Goal: Transaction & Acquisition: Purchase product/service

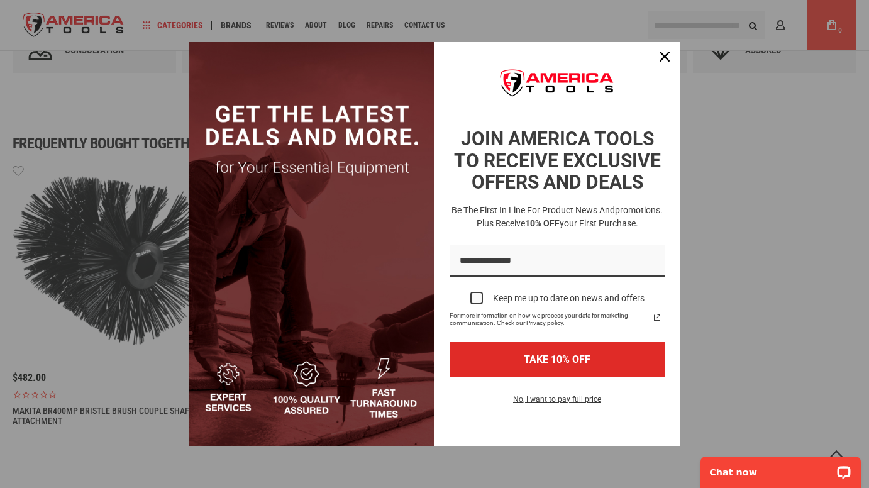
scroll to position [678, 0]
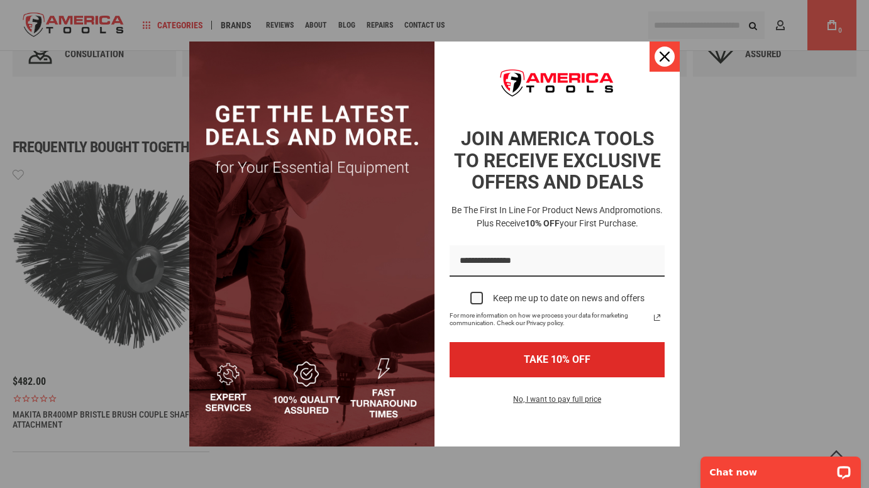
click at [667, 53] on icon "close icon" at bounding box center [665, 57] width 10 height 10
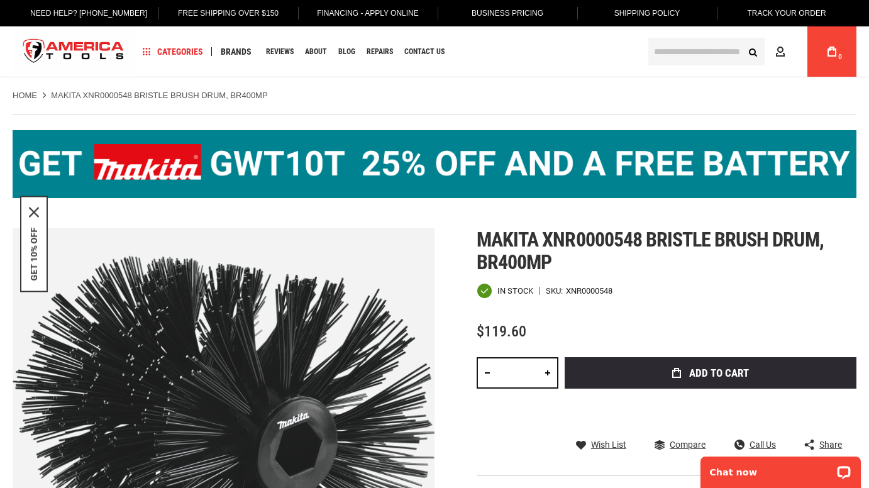
scroll to position [0, 0]
drag, startPoint x: 479, startPoint y: 240, endPoint x: 643, endPoint y: 236, distance: 163.5
click at [643, 236] on span "Makita xnr0000548 bristle brush drum, br400mp" at bounding box center [650, 251] width 347 height 47
copy span "Makita xnr0000548"
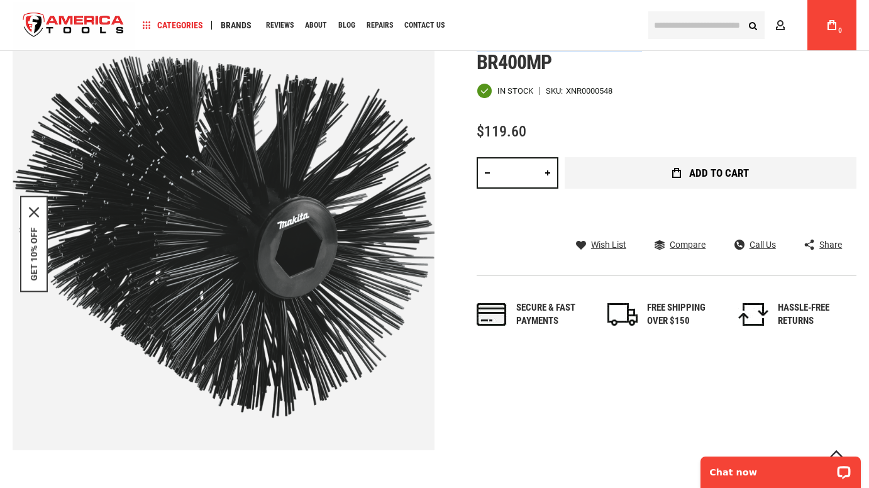
scroll to position [195, 0]
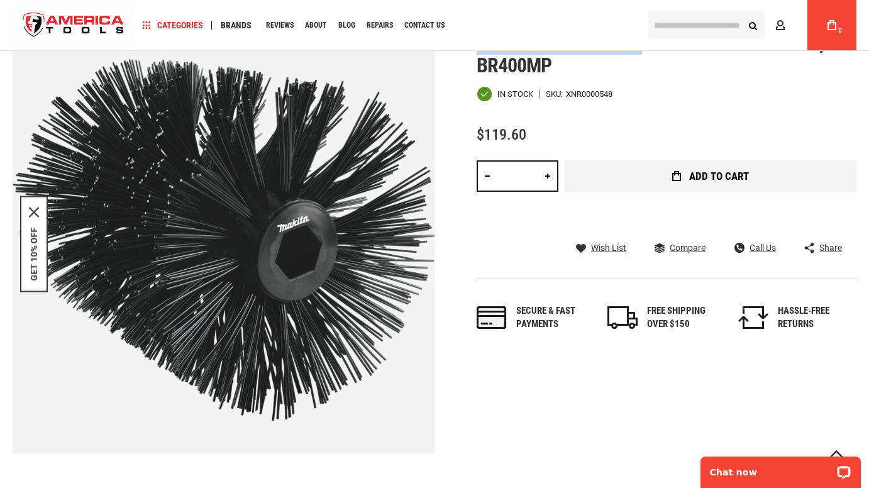
click at [748, 181] on span "Add to Cart" at bounding box center [719, 176] width 60 height 11
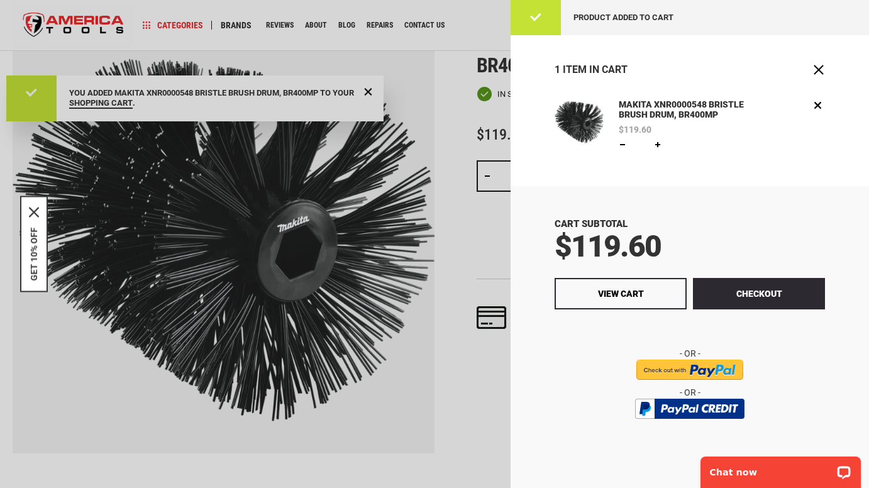
scroll to position [0, 0]
click at [823, 70] on span "Close" at bounding box center [819, 70] width 13 height 13
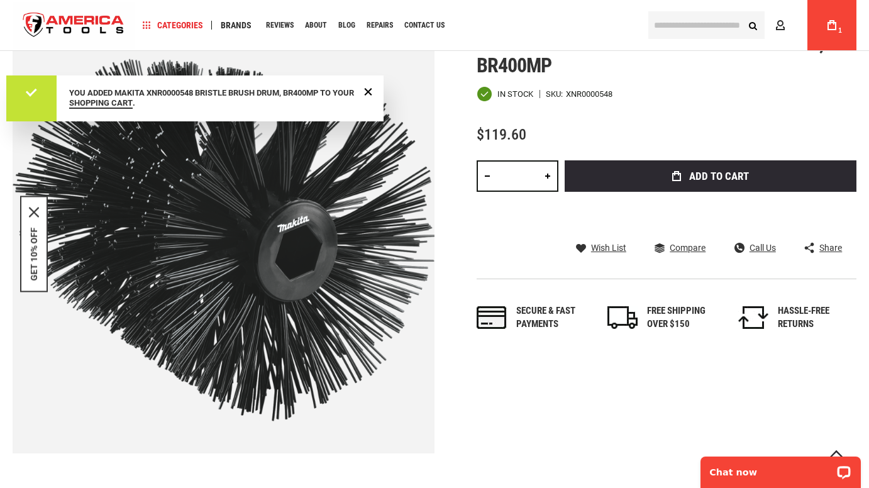
scroll to position [196, 0]
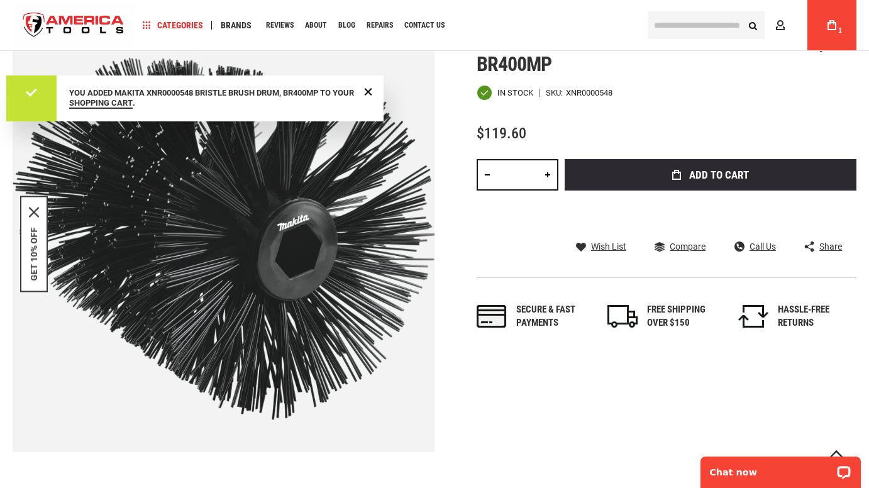
click at [818, 23] on div "My Cart 1" at bounding box center [832, 25] width 49 height 50
click at [855, 25] on div "My Cart 1" at bounding box center [832, 25] width 49 height 50
click at [839, 31] on span "1" at bounding box center [840, 30] width 4 height 7
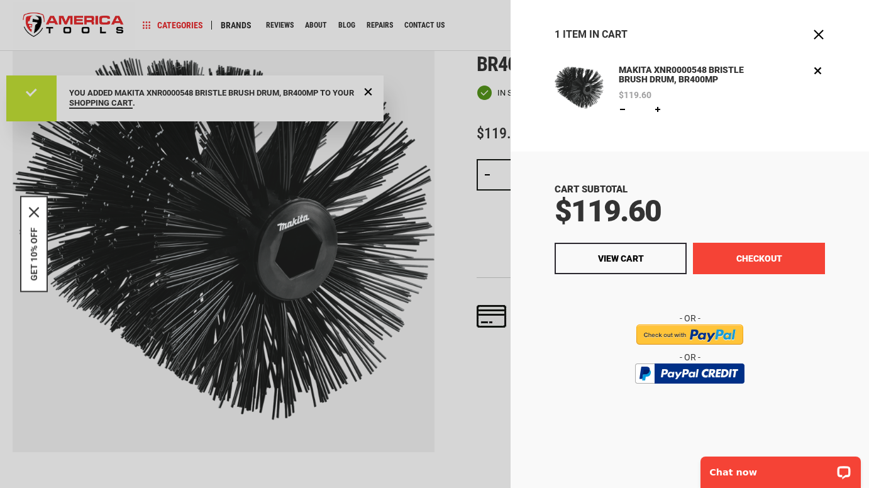
click at [802, 261] on button "Checkout" at bounding box center [759, 258] width 132 height 31
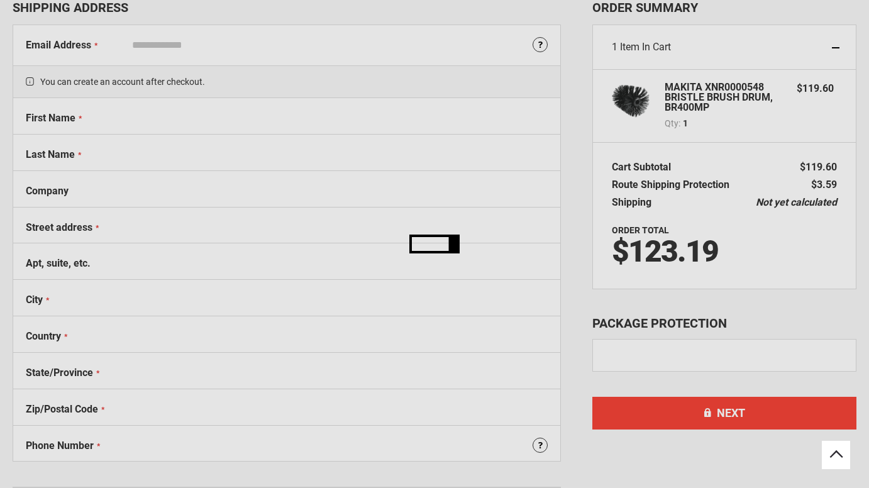
select select "**"
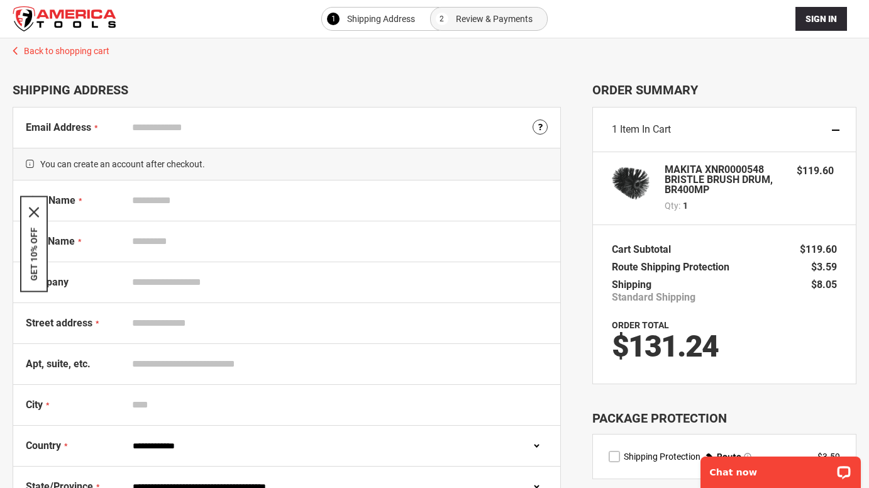
click at [239, 125] on input "Email Address" at bounding box center [336, 128] width 421 height 24
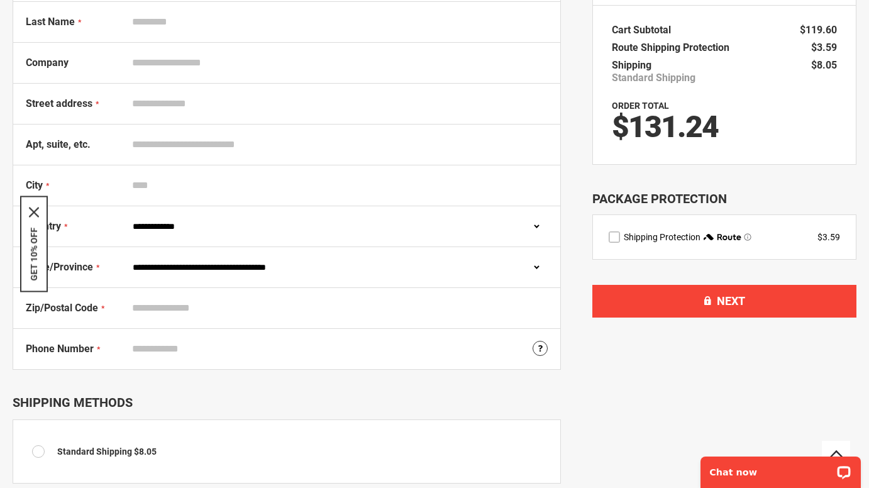
scroll to position [218, 0]
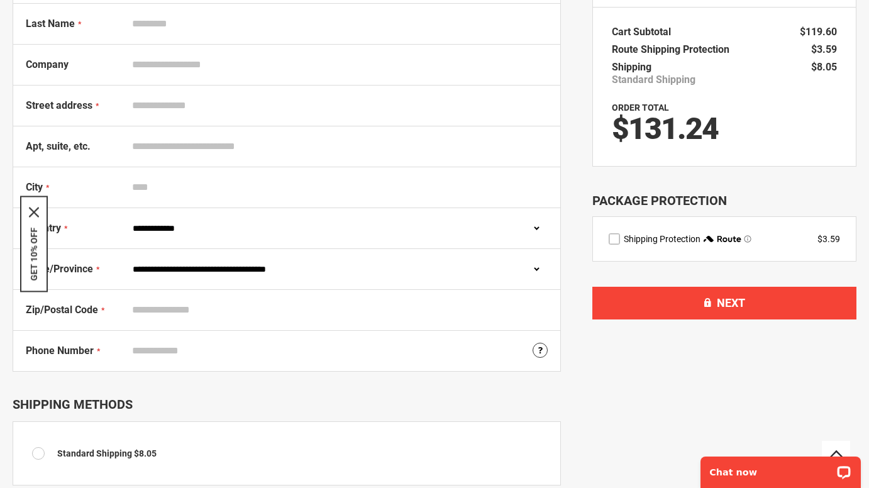
click at [617, 239] on label "route shipping protection selector element" at bounding box center [614, 238] width 11 height 11
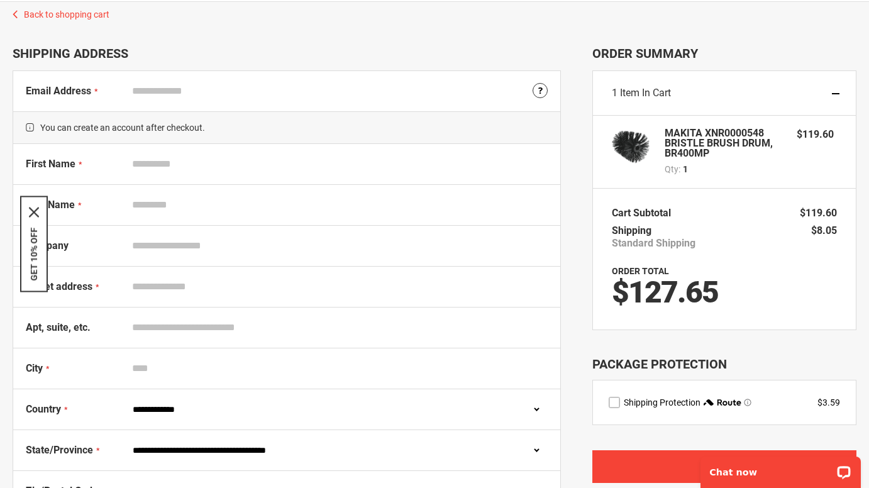
scroll to position [36, 0]
click at [218, 99] on input "Email Address" at bounding box center [336, 91] width 421 height 24
type input "**********"
click at [195, 165] on input "First Name" at bounding box center [336, 164] width 421 height 24
type input "*****"
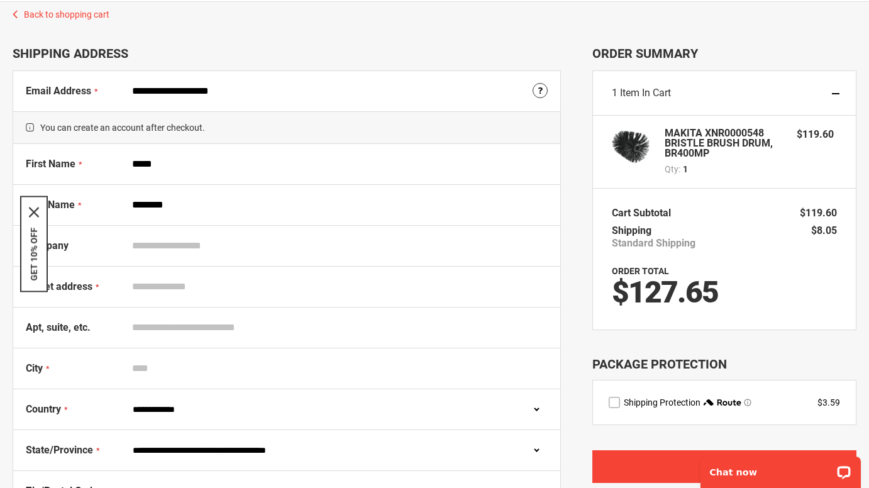
type input "********"
type input "**********"
drag, startPoint x: 235, startPoint y: 367, endPoint x: 276, endPoint y: 357, distance: 42.6
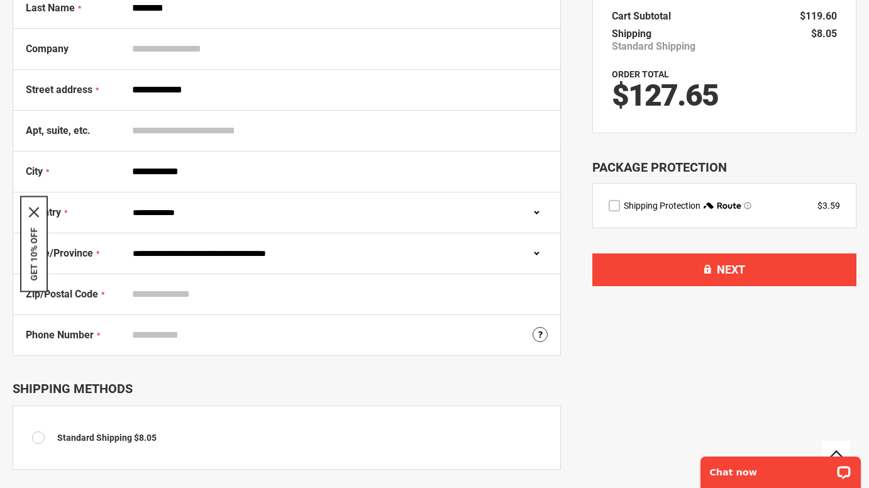
scroll to position [234, 0]
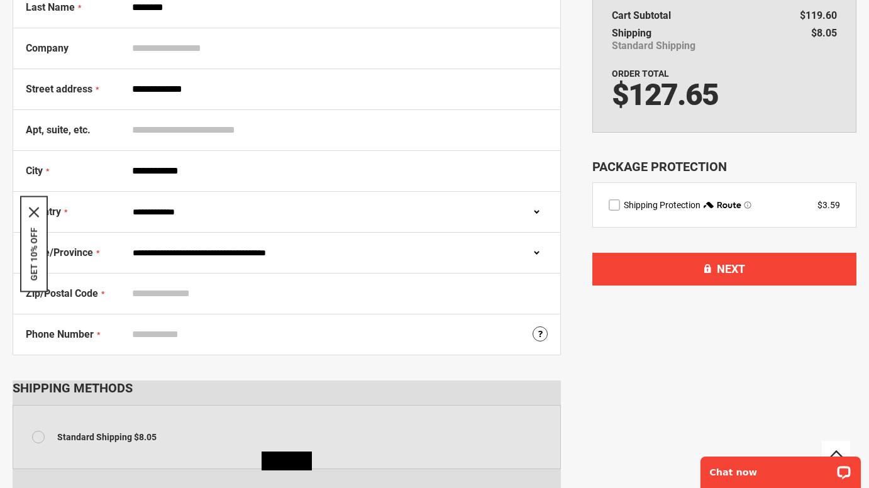
type input "**********"
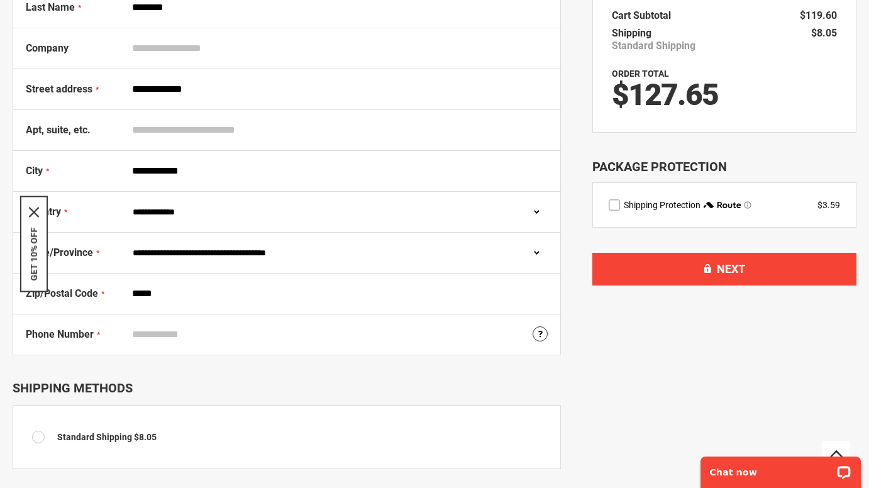
type input "*****"
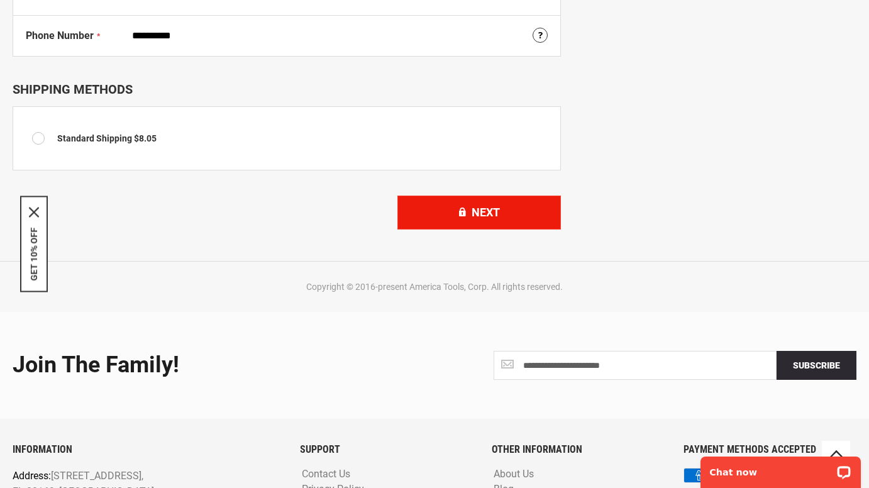
type input "**********"
click at [499, 219] on button "Next" at bounding box center [479, 213] width 164 height 34
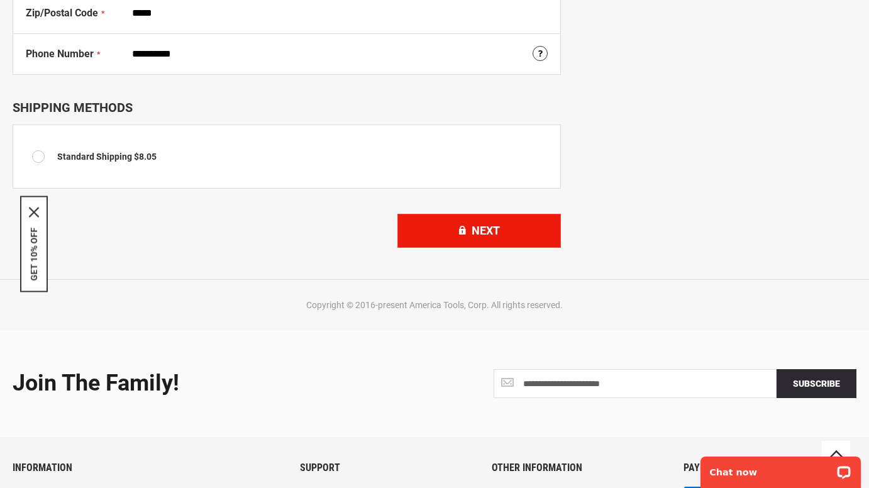
scroll to position [243, 0]
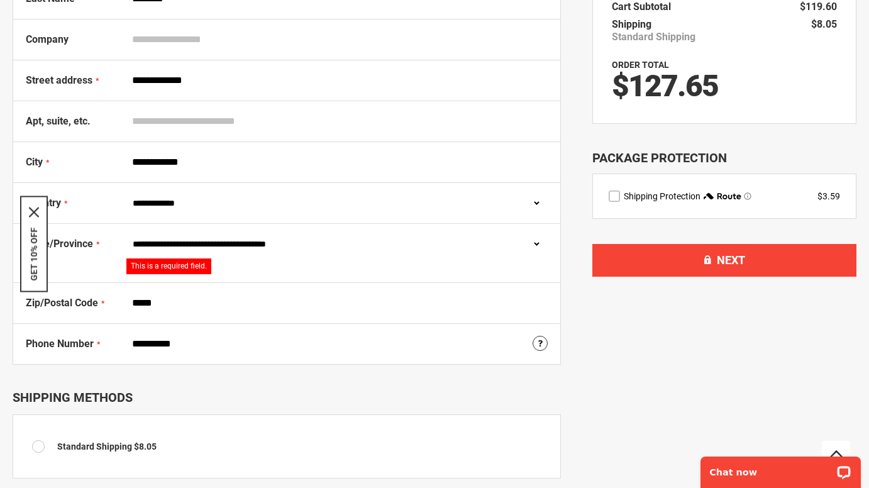
click at [448, 259] on div "**********" at bounding box center [336, 253] width 421 height 42
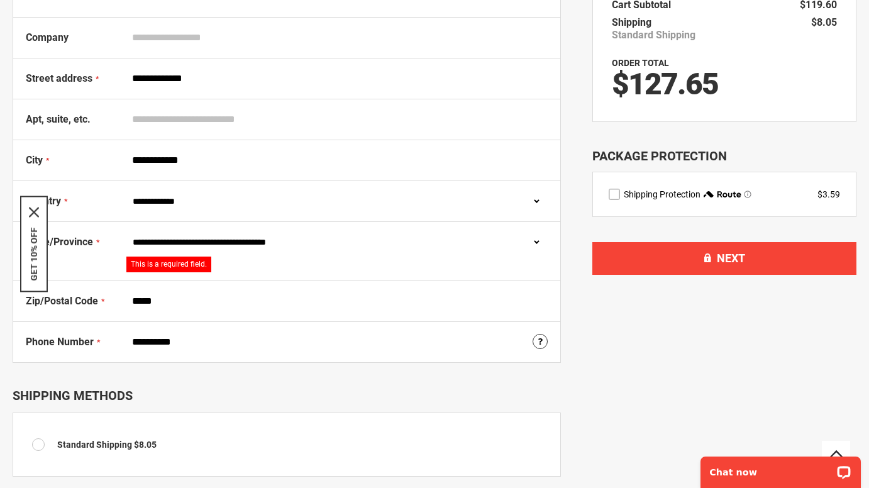
select select "**"
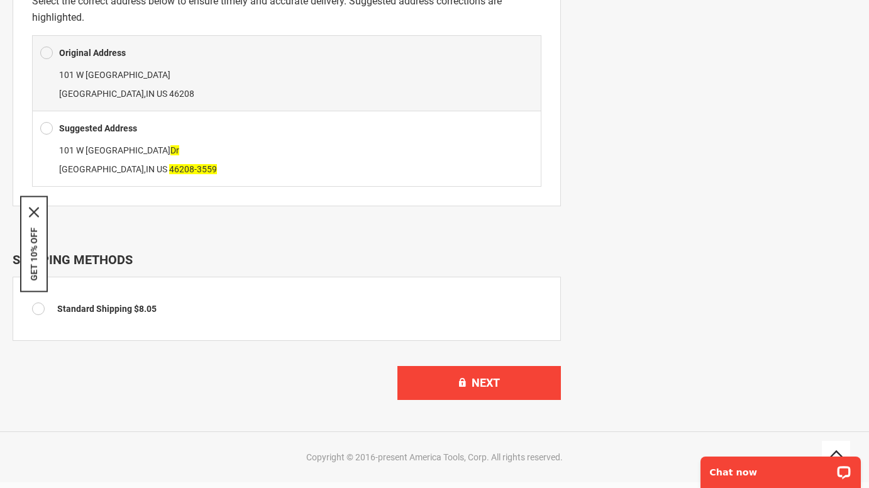
scroll to position [669, 0]
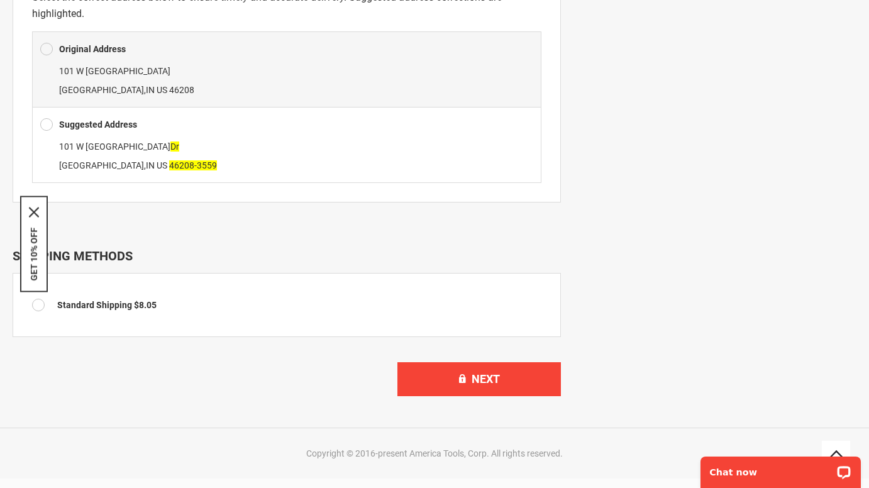
drag, startPoint x: 50, startPoint y: 122, endPoint x: 97, endPoint y: 125, distance: 47.3
click at [50, 122] on span at bounding box center [46, 124] width 13 height 19
click at [50, 126] on span at bounding box center [46, 124] width 13 height 19
click at [47, 124] on span at bounding box center [46, 124] width 13 height 19
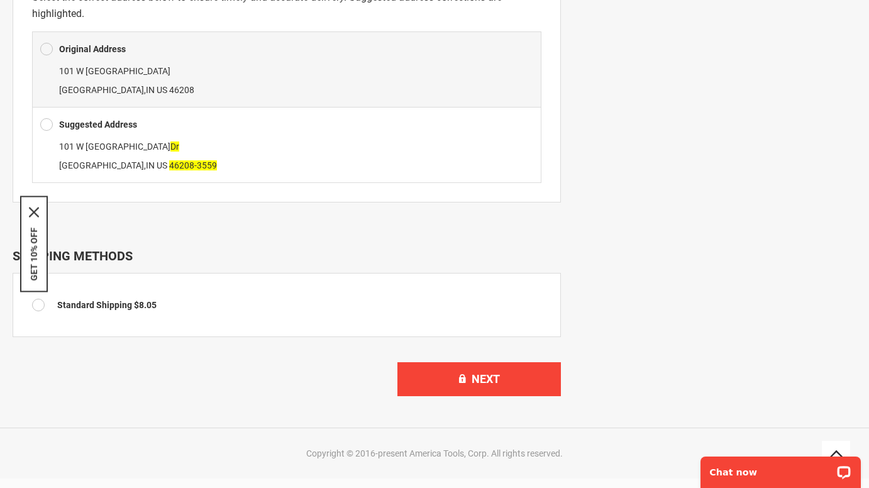
click at [47, 124] on span at bounding box center [46, 124] width 13 height 19
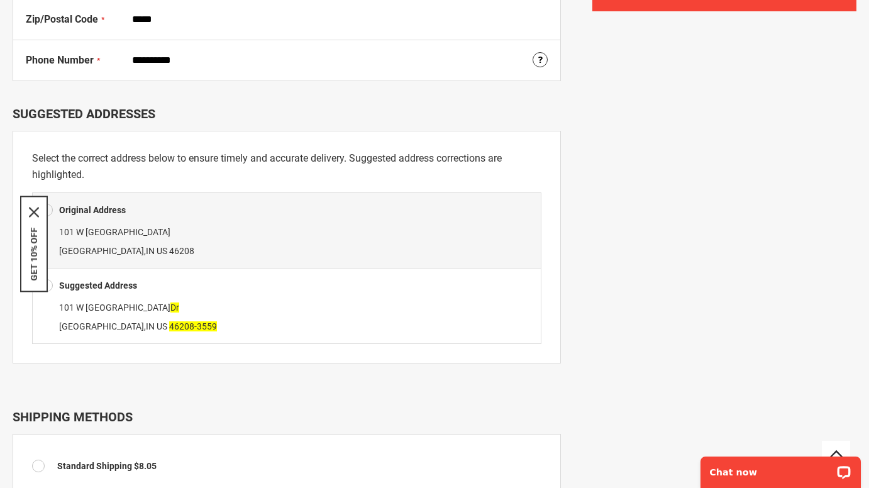
scroll to position [506, 0]
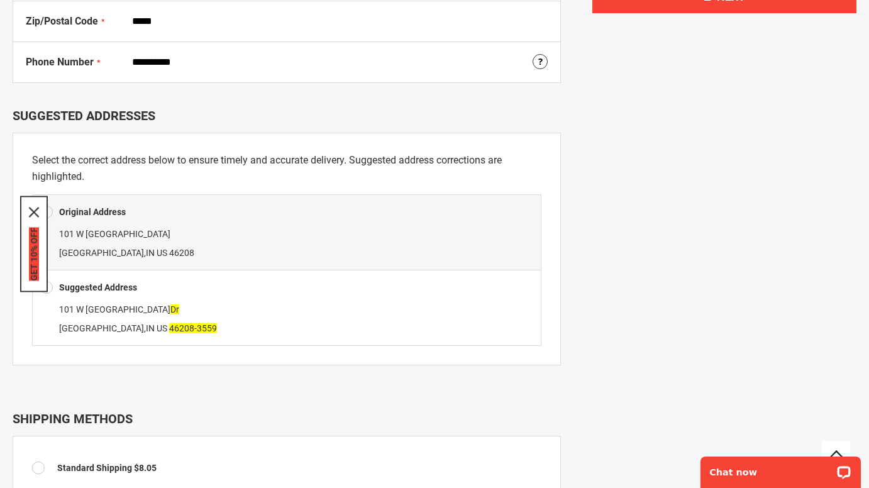
click at [32, 258] on button "GET 10% OFF" at bounding box center [34, 254] width 10 height 53
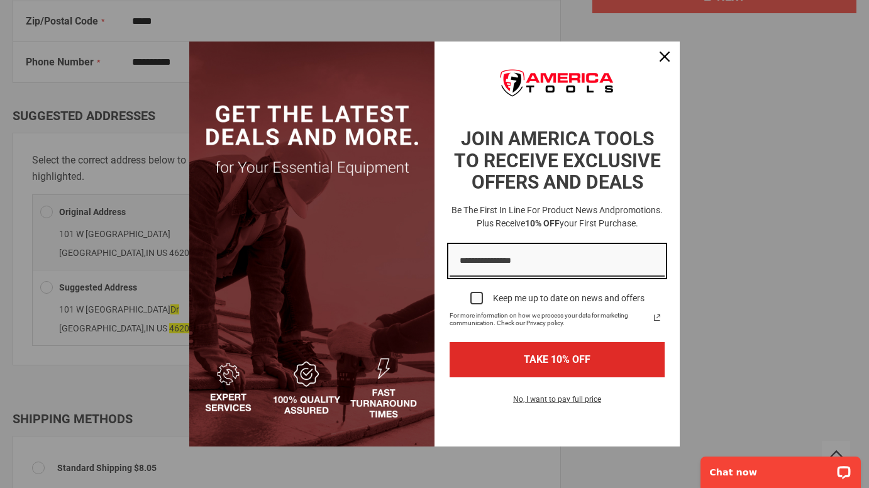
click at [535, 259] on input "Email field" at bounding box center [557, 261] width 215 height 32
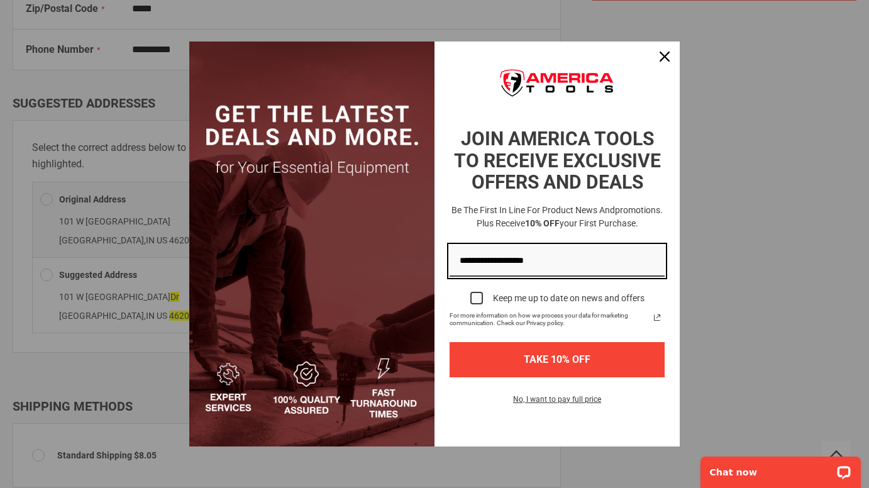
scroll to position [520, 0]
type input "**********"
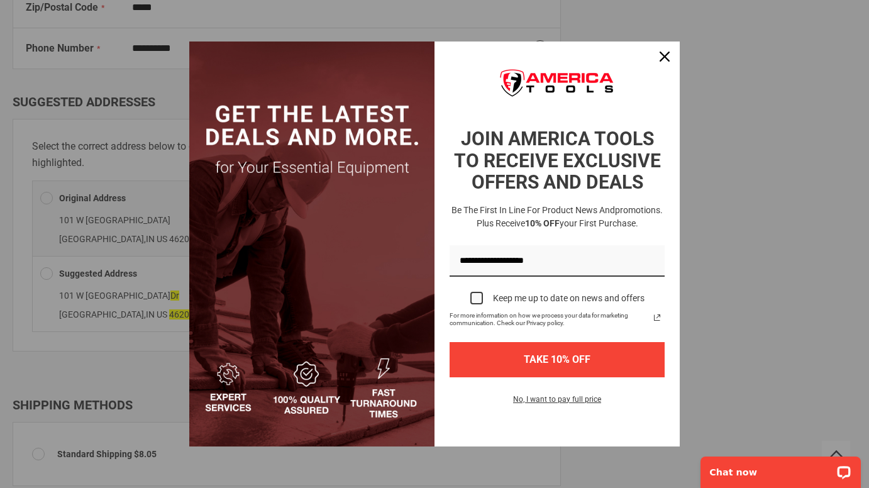
click at [567, 359] on button "TAKE 10% OFF" at bounding box center [557, 359] width 215 height 35
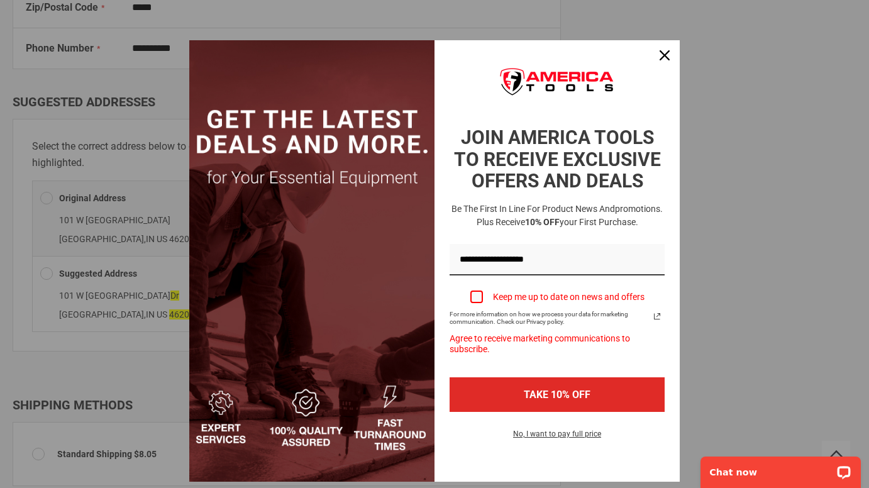
click at [474, 298] on div "Marketing offer form" at bounding box center [476, 297] width 13 height 13
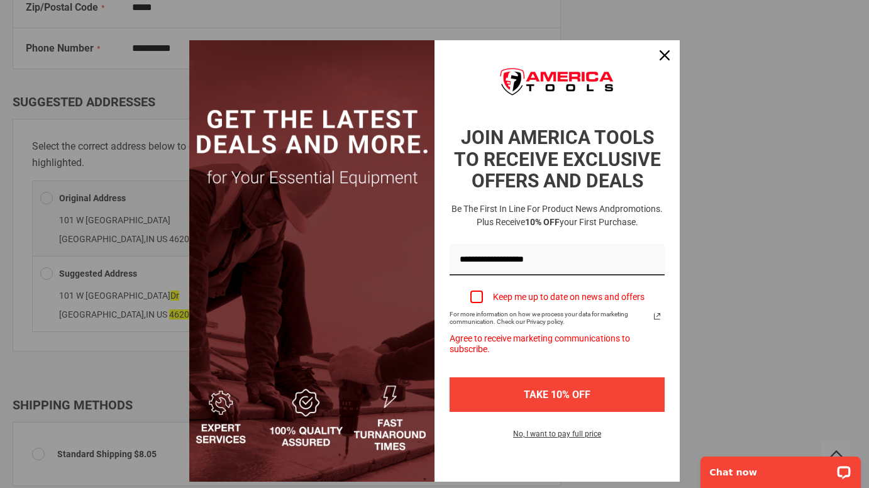
click at [570, 399] on button "TAKE 10% OFF" at bounding box center [557, 394] width 215 height 35
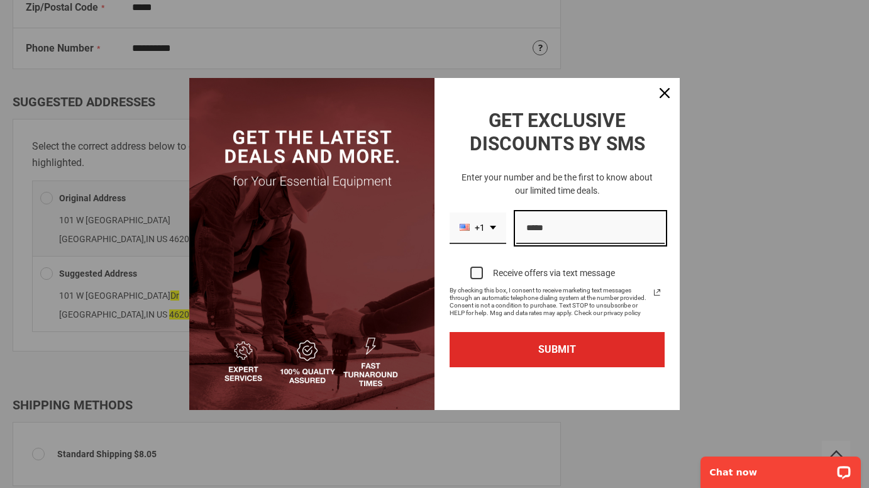
click at [569, 245] on input "Phone number field" at bounding box center [590, 229] width 148 height 32
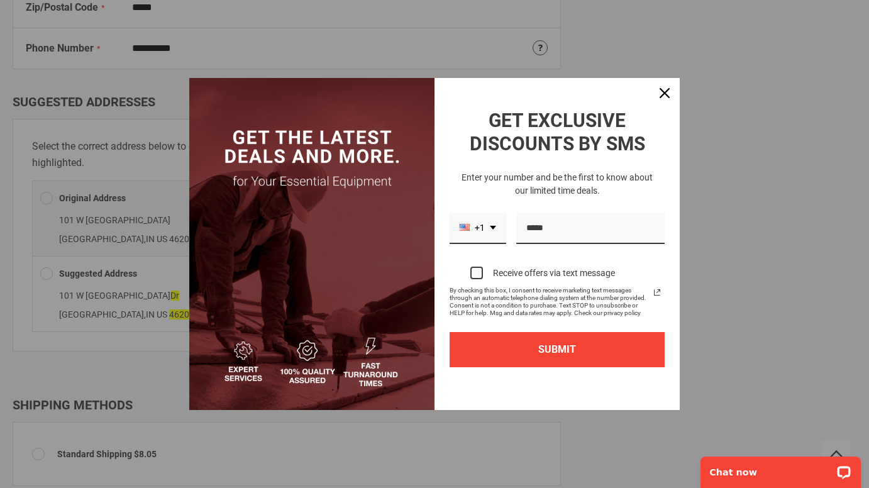
click at [553, 366] on button "SUBMIT" at bounding box center [557, 349] width 215 height 35
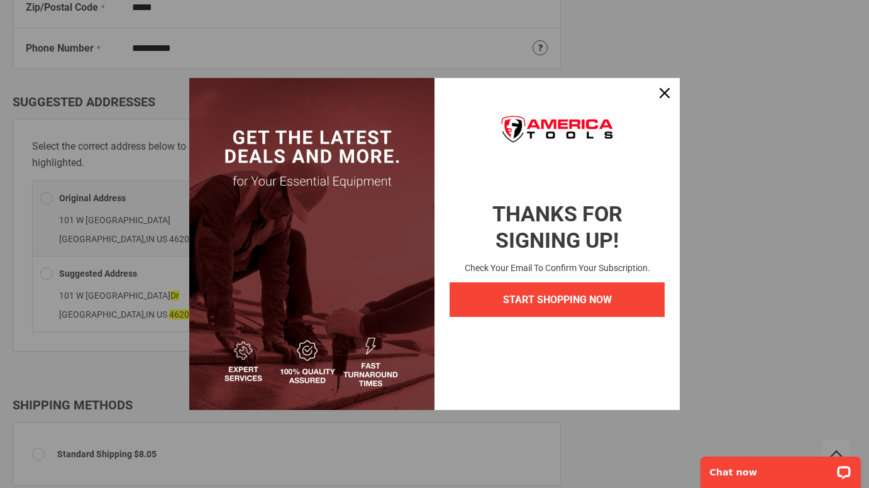
click at [572, 317] on button "START SHOPPING NOW" at bounding box center [557, 299] width 215 height 35
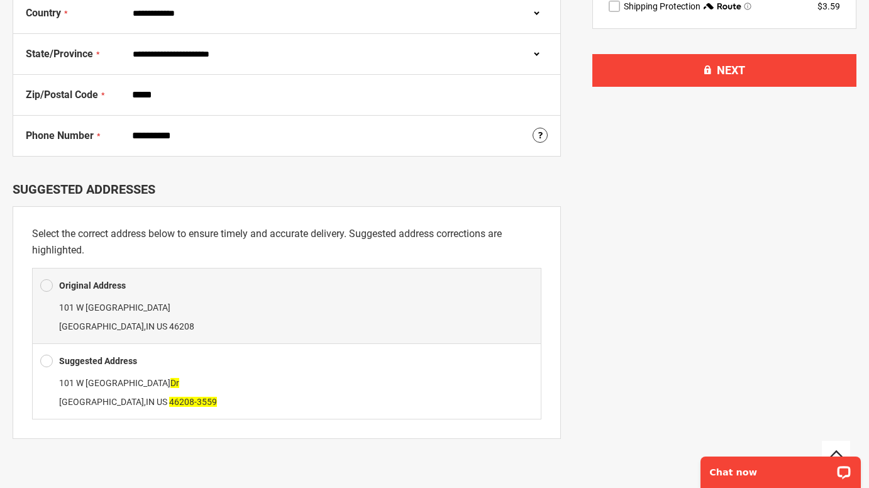
scroll to position [441, 0]
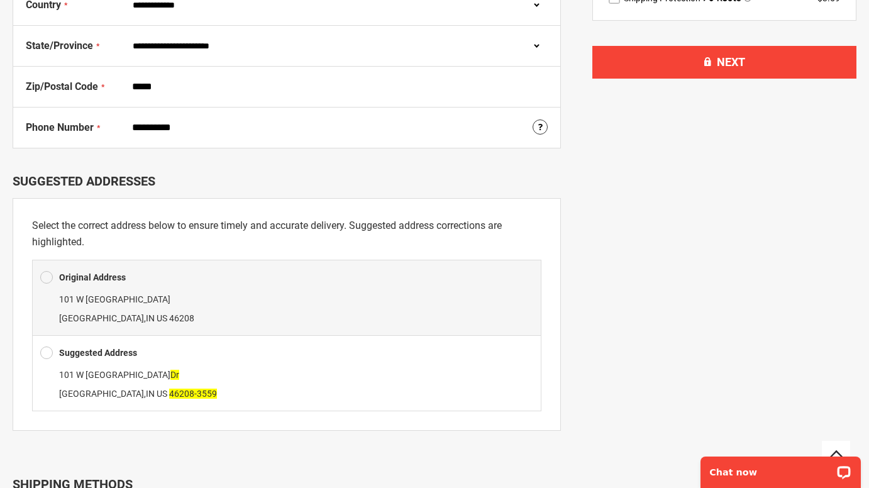
click at [47, 349] on span at bounding box center [46, 352] width 13 height 19
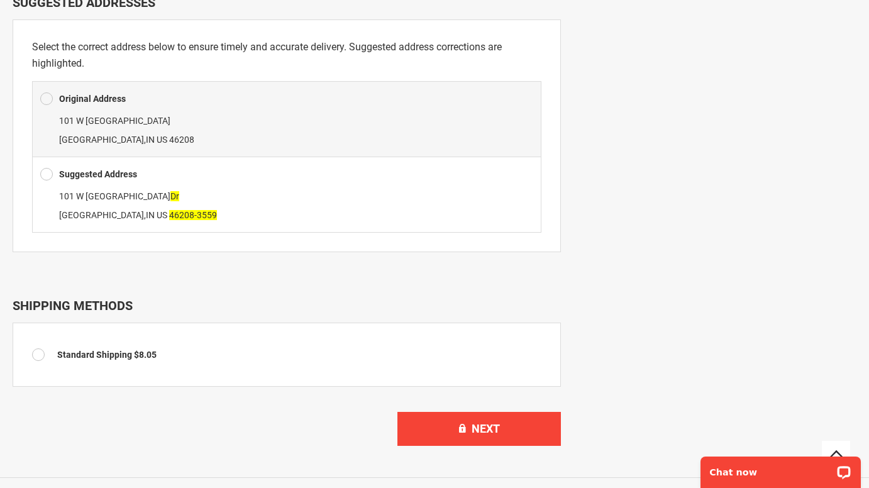
scroll to position [620, 0]
click at [125, 353] on span "Standard Shipping" at bounding box center [94, 354] width 75 height 10
click at [38, 353] on span at bounding box center [41, 354] width 19 height 13
click at [510, 432] on button "Next" at bounding box center [479, 428] width 164 height 34
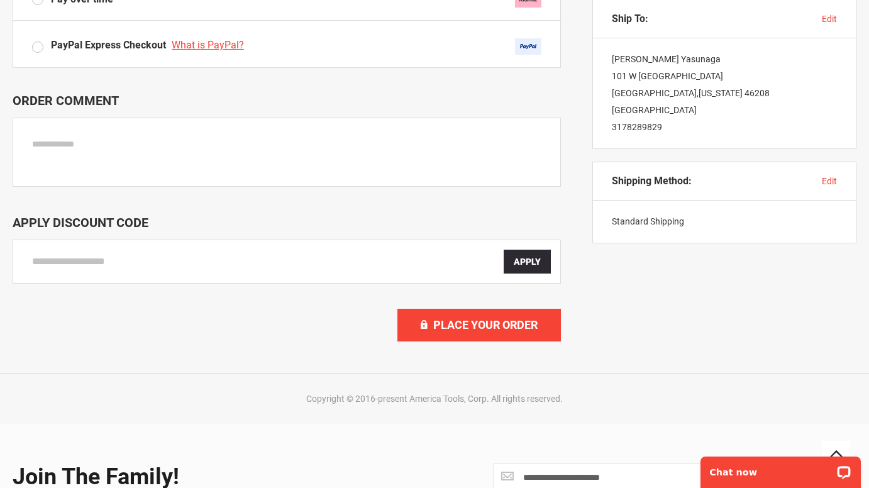
scroll to position [552, 0]
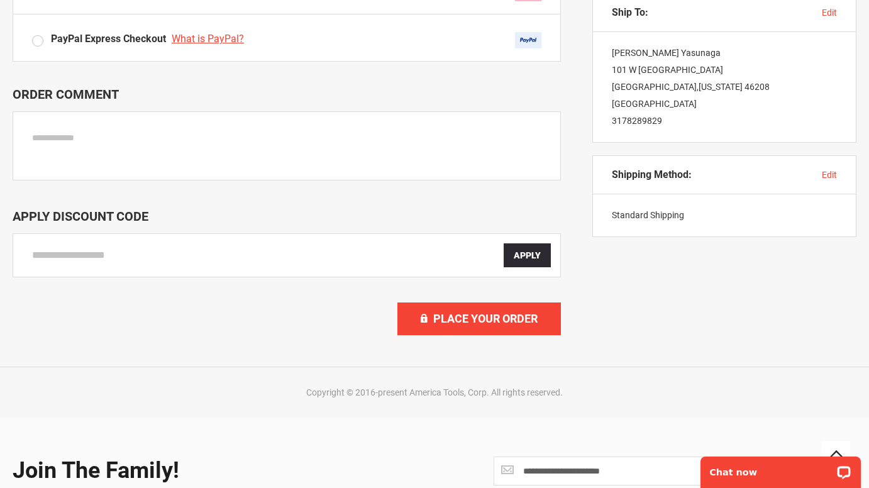
click at [161, 261] on input "Enter discount code" at bounding box center [268, 255] width 472 height 24
type input "*********"
click at [531, 257] on span "Apply" at bounding box center [527, 255] width 27 height 10
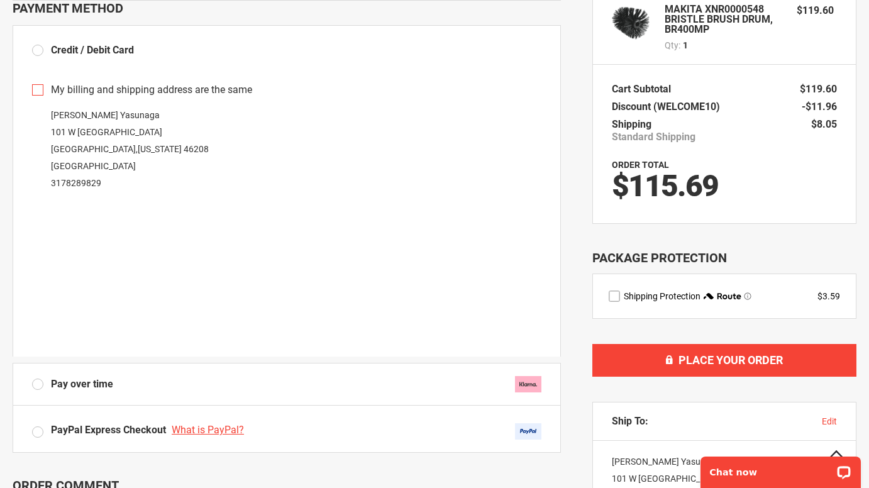
scroll to position [187, 0]
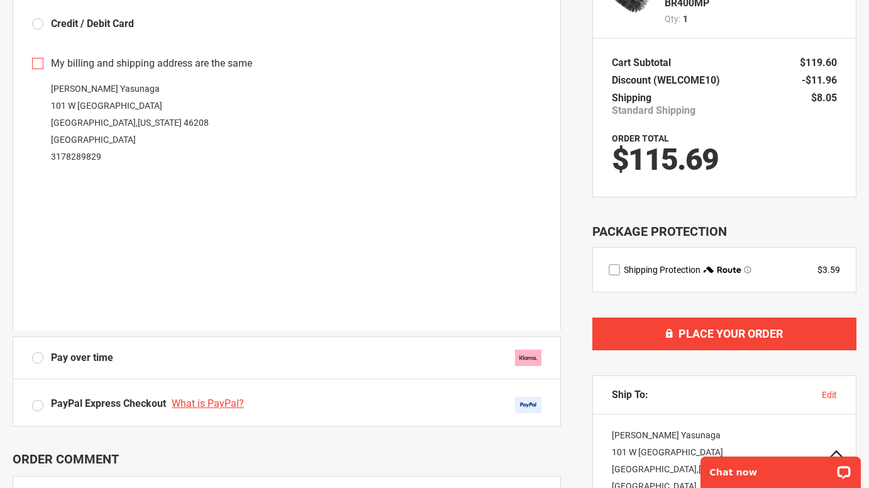
drag, startPoint x: 34, startPoint y: 405, endPoint x: 48, endPoint y: 403, distance: 14.7
click at [34, 405] on label "PayPal Express Checkout What is PayPal?" at bounding box center [286, 405] width 509 height 16
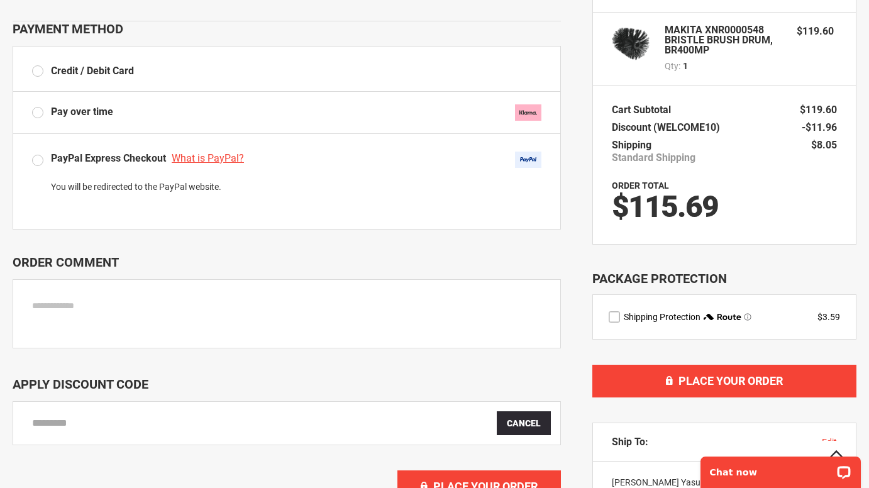
scroll to position [141, 0]
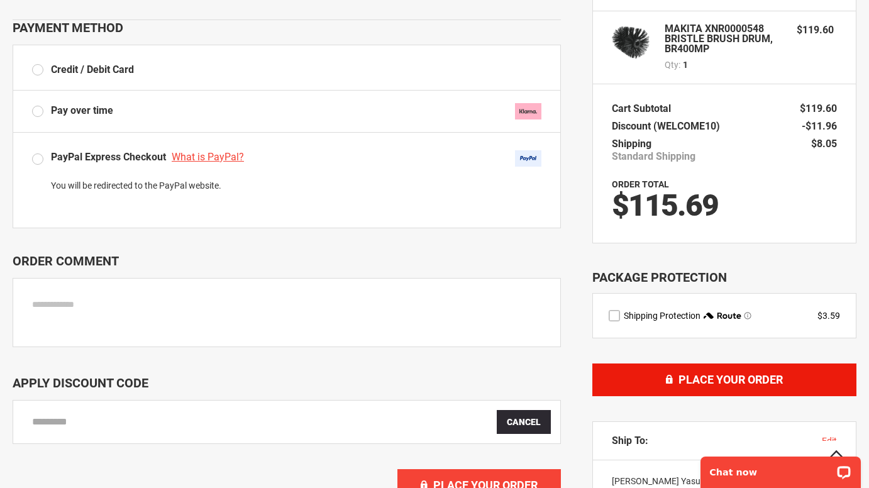
click at [750, 380] on span "Place Your Order" at bounding box center [731, 379] width 104 height 13
